Goal: Register for event/course

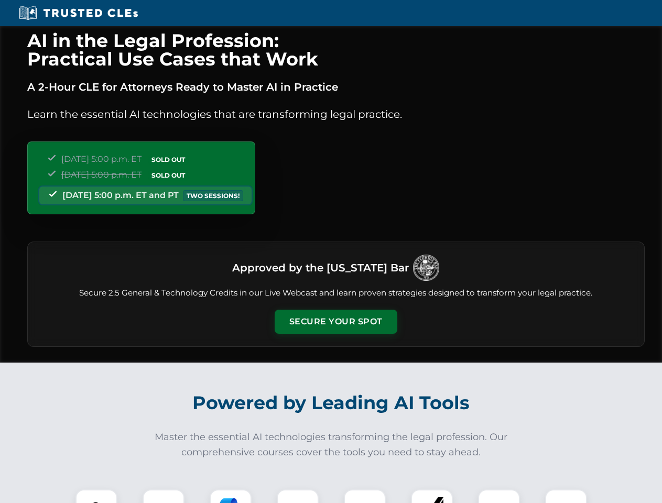
click at [336, 322] on button "Secure Your Spot" at bounding box center [336, 322] width 123 height 24
click at [96, 497] on img at bounding box center [96, 511] width 30 height 30
click at [164, 497] on div at bounding box center [164, 511] width 42 height 42
